Goal: Task Accomplishment & Management: Use online tool/utility

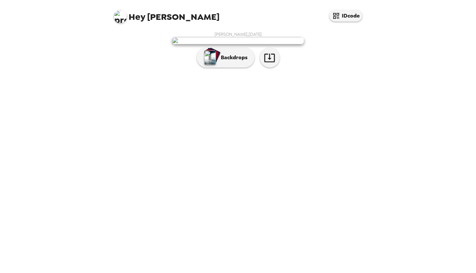
click at [226, 62] on p "Backdrops" at bounding box center [233, 58] width 30 height 8
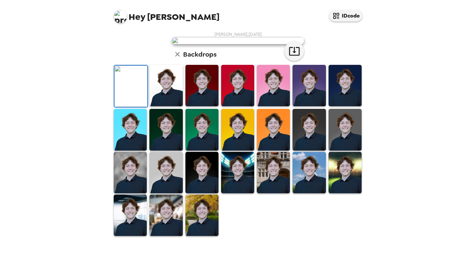
scroll to position [129, 0]
click at [166, 236] on img at bounding box center [166, 215] width 33 height 41
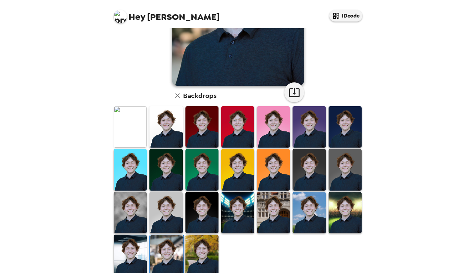
scroll to position [118, 0]
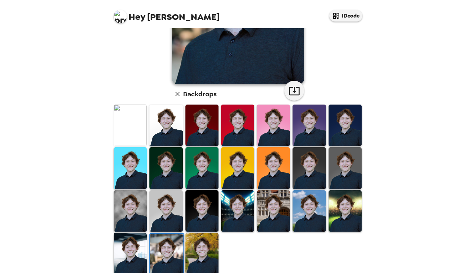
click at [173, 210] on img at bounding box center [166, 210] width 33 height 41
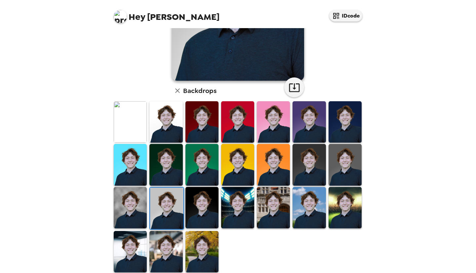
scroll to position [128, 0]
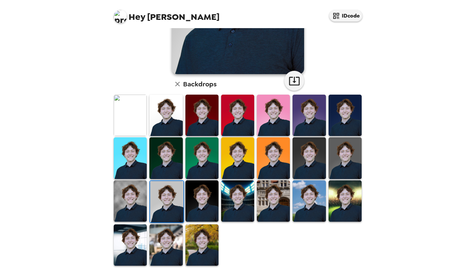
click at [196, 207] on img at bounding box center [202, 200] width 33 height 41
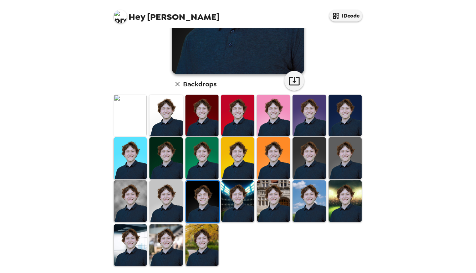
click at [154, 242] on img at bounding box center [166, 244] width 33 height 41
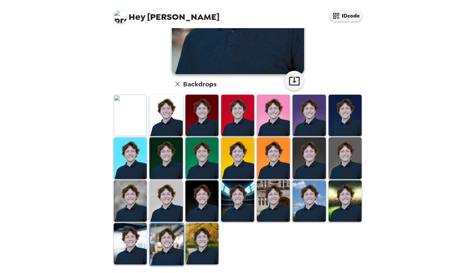
click at [204, 195] on img at bounding box center [202, 200] width 33 height 41
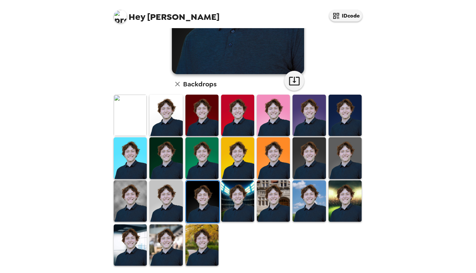
click at [138, 236] on img at bounding box center [130, 244] width 33 height 41
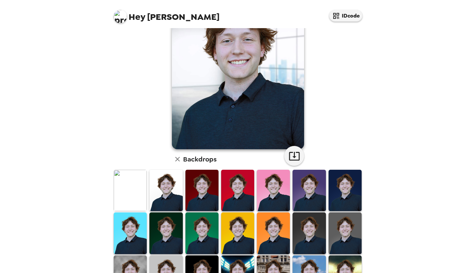
scroll to position [0, 0]
